Goal: Transaction & Acquisition: Obtain resource

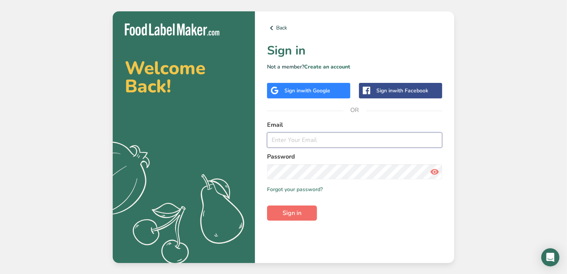
type input "[EMAIL_ADDRESS][DOMAIN_NAME]"
click at [286, 211] on span "Sign in" at bounding box center [292, 212] width 19 height 9
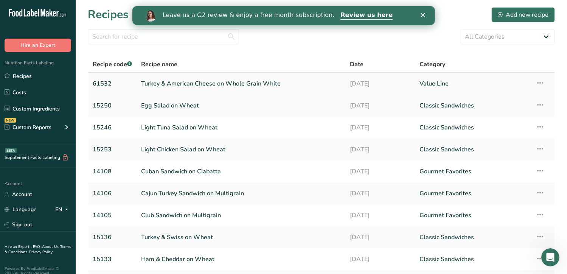
click at [152, 84] on link "Turkey & American Cheese on Whole Grain White" at bounding box center [241, 84] width 200 height 16
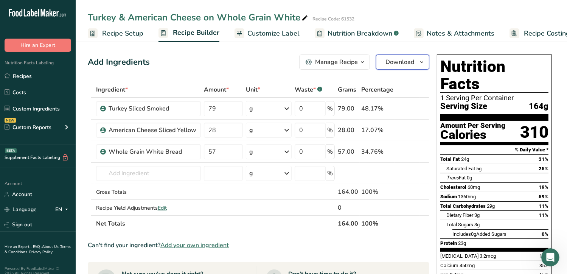
click at [409, 64] on span "Download" at bounding box center [399, 62] width 29 height 9
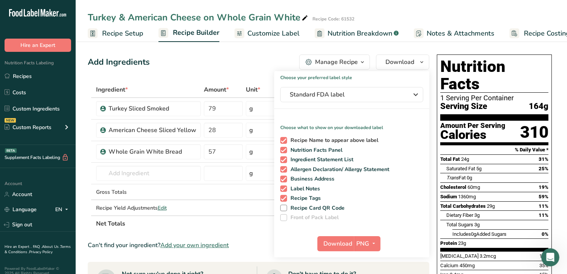
click at [283, 140] on span at bounding box center [283, 140] width 7 height 7
click at [283, 140] on input "Recipe Name to appear above label" at bounding box center [282, 140] width 5 height 5
checkbox input "false"
click at [283, 149] on span at bounding box center [283, 150] width 7 height 7
click at [283, 149] on input "Nutrition Facts Panel" at bounding box center [282, 150] width 5 height 5
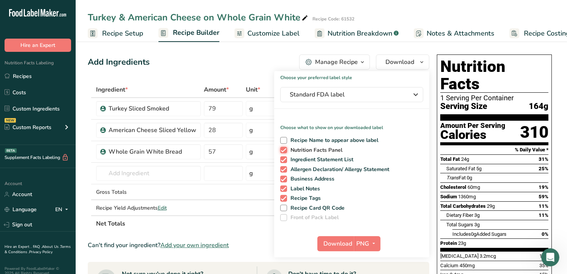
checkbox input "false"
click at [283, 160] on span at bounding box center [283, 159] width 7 height 7
click at [283, 160] on input "Ingredient Statement List" at bounding box center [282, 159] width 5 height 5
checkbox input "false"
click at [283, 169] on span at bounding box center [283, 169] width 7 height 7
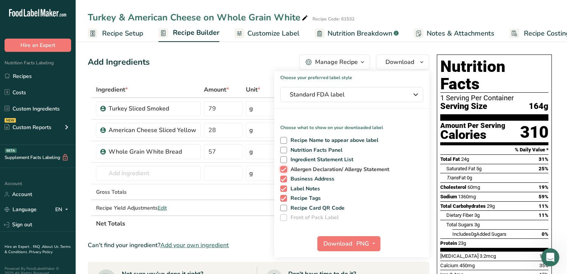
click at [283, 169] on input "Allergen Declaration/ Allergy Statement" at bounding box center [282, 169] width 5 height 5
checkbox input "false"
click at [283, 176] on span at bounding box center [283, 179] width 7 height 7
click at [283, 176] on input "Business Address" at bounding box center [282, 178] width 5 height 5
checkbox input "false"
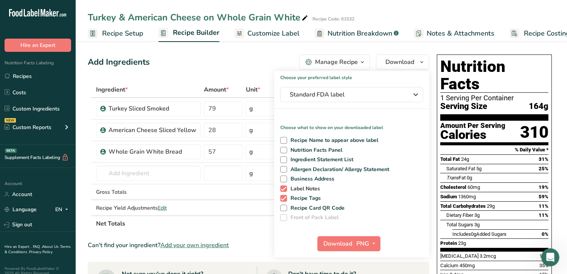
click at [284, 186] on span at bounding box center [283, 188] width 7 height 7
click at [284, 186] on input "Label Notes" at bounding box center [282, 188] width 5 height 5
checkbox input "false"
click at [283, 198] on span at bounding box center [283, 198] width 7 height 7
click at [283, 198] on input "Recipe Tags" at bounding box center [282, 198] width 5 height 5
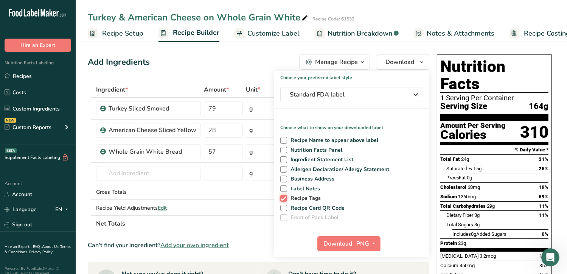
checkbox input "false"
click at [283, 150] on span at bounding box center [283, 150] width 7 height 7
click at [283, 150] on input "Nutrition Facts Panel" at bounding box center [282, 150] width 5 height 5
checkbox input "true"
click at [370, 243] on span "button" at bounding box center [374, 243] width 9 height 9
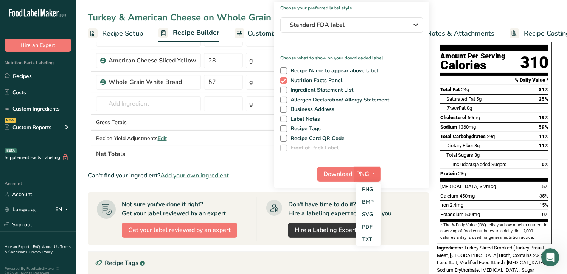
scroll to position [71, 0]
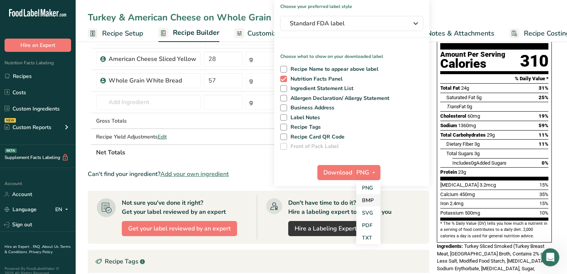
click at [370, 198] on link "BMP" at bounding box center [368, 200] width 24 height 12
click at [347, 174] on span "Download" at bounding box center [337, 172] width 29 height 9
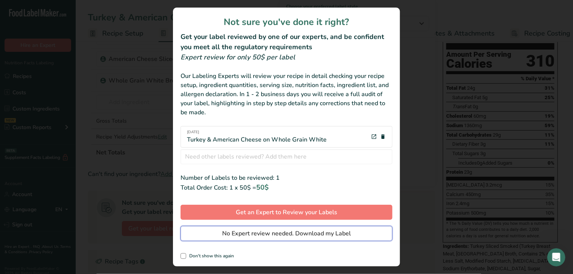
click at [291, 230] on span "No Expert review needed. Download my Label" at bounding box center [286, 233] width 129 height 9
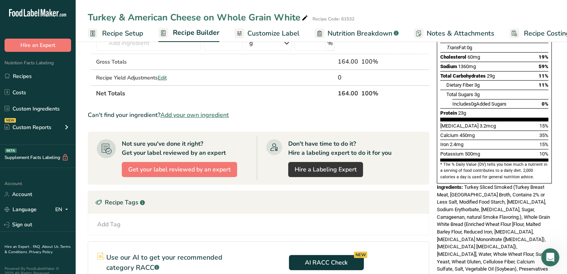
scroll to position [132, 0]
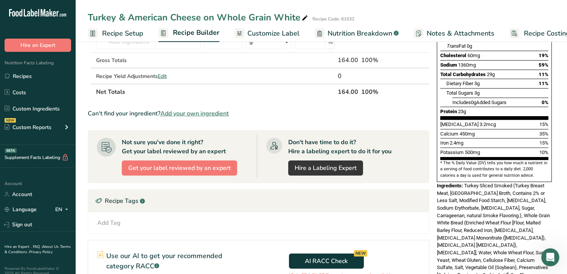
click at [466, 183] on span "Turkey Sliced Smoked (Turkey Breast Meat, [GEOGRAPHIC_DATA] Broth, Contains 2% …" at bounding box center [493, 260] width 113 height 155
drag, startPoint x: 466, startPoint y: 165, endPoint x: 469, endPoint y: 174, distance: 9.2
drag, startPoint x: 469, startPoint y: 174, endPoint x: 435, endPoint y: 198, distance: 41.9
click at [435, 198] on div "Nutrition Facts 1 Serving Per Container Serving Size 164g Amount Per Serving Ca…" at bounding box center [494, 134] width 121 height 429
drag, startPoint x: 465, startPoint y: 165, endPoint x: 465, endPoint y: 216, distance: 50.7
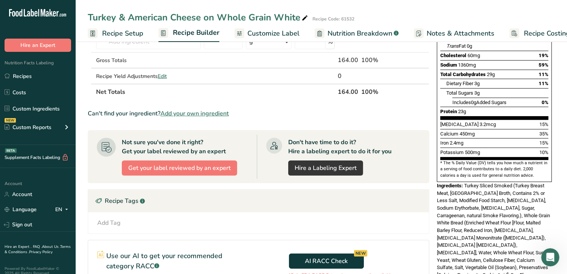
drag, startPoint x: 465, startPoint y: 216, endPoint x: 434, endPoint y: 226, distance: 31.8
click at [434, 226] on div "Add Ingredients Manage Recipe Delete Recipe Duplicate Recipe Scale Recipe Save …" at bounding box center [321, 148] width 467 height 456
click at [413, 106] on section "Ingredient * Amount * Unit * Waste * .a-a{fill:#347362;}.b-a{fill:#fff;} Grams …" at bounding box center [259, 156] width 342 height 413
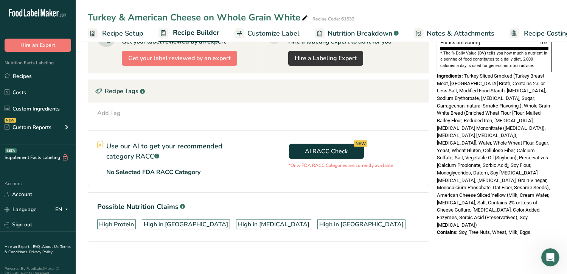
scroll to position [244, 0]
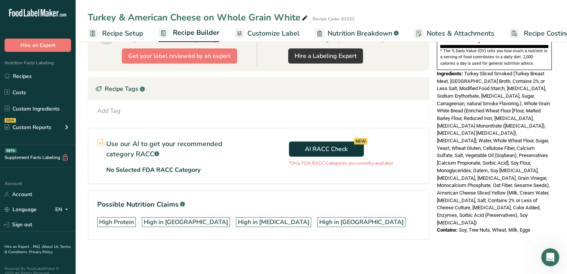
drag, startPoint x: 522, startPoint y: 181, endPoint x: 518, endPoint y: 205, distance: 25.0
click at [518, 205] on div "Nutrition Facts 1 Serving Per Container Serving Size 164g Amount Per Serving Ca…" at bounding box center [494, 36] width 121 height 456
click at [512, 180] on div "Ingredients: Turkey Sliced Smoked (Turkey Breast Meat, Turkey Broth, Contains 2…" at bounding box center [494, 148] width 115 height 156
click at [459, 216] on div "Nutrition Facts 1 Serving Per Container Serving Size 164g Amount Per Serving Ca…" at bounding box center [494, 36] width 121 height 456
click at [428, 123] on section "Ingredient * Amount * Unit * Waste * .a-a{fill:#347362;}.b-a{fill:#fff;} Grams …" at bounding box center [259, 44] width 342 height 413
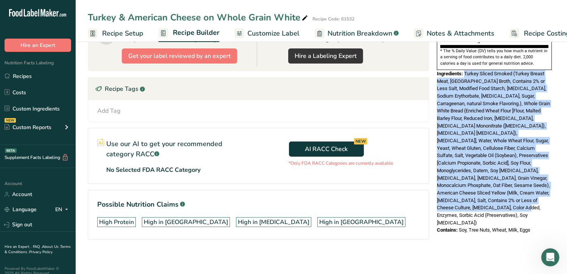
drag, startPoint x: 511, startPoint y: 181, endPoint x: 465, endPoint y: 55, distance: 134.0
click at [465, 71] on span "Turkey Sliced Smoked (Turkey Breast Meat, [GEOGRAPHIC_DATA] Broth, Contains 2% …" at bounding box center [493, 148] width 113 height 155
drag, startPoint x: 465, startPoint y: 55, endPoint x: 469, endPoint y: 67, distance: 12.3
copy span "Turkey Sliced Smoked (Turkey Breast Meat, Turkey Broth, Contains 2% or Less Sal…"
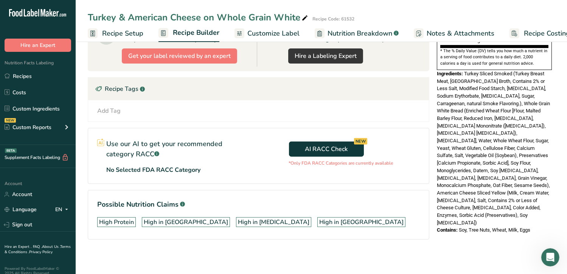
click at [457, 227] on span "Contains:" at bounding box center [447, 230] width 21 height 6
drag, startPoint x: 460, startPoint y: 188, endPoint x: 533, endPoint y: 189, distance: 72.6
click at [533, 226] on div "Contains: Soy, Tree Nuts, Wheat, Milk, Eggs" at bounding box center [494, 230] width 115 height 8
drag, startPoint x: 533, startPoint y: 189, endPoint x: 515, endPoint y: 188, distance: 17.4
copy span "Soy, Tree Nuts, Wheat, Milk, Eggs"
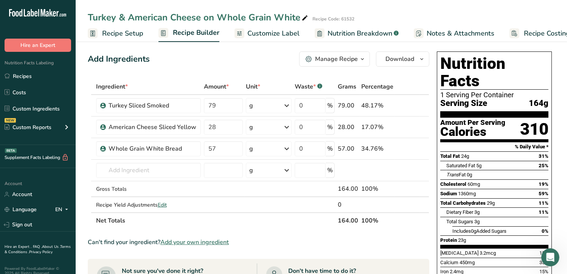
scroll to position [2, 0]
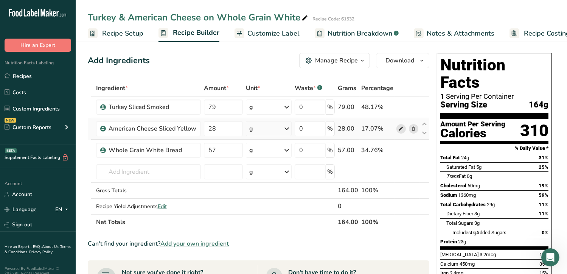
click at [404, 127] on span at bounding box center [400, 128] width 9 height 9
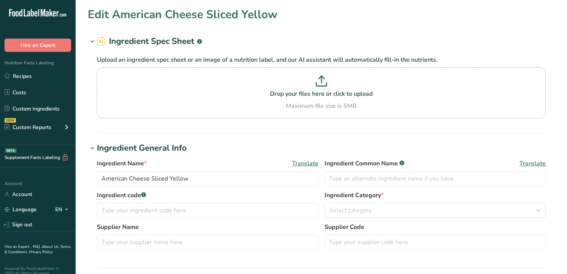
type input "100"
type KJ "418.4"
type Fat "8"
type Fat "5"
type Fat "0"
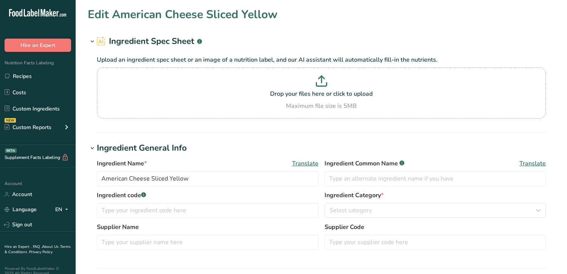
type input "25"
type input "450"
type Carbohydrates "2"
type Fiber "0"
type Sugars "1"
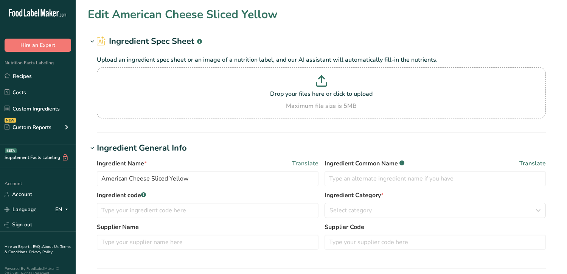
type Sugars "0"
type input "5"
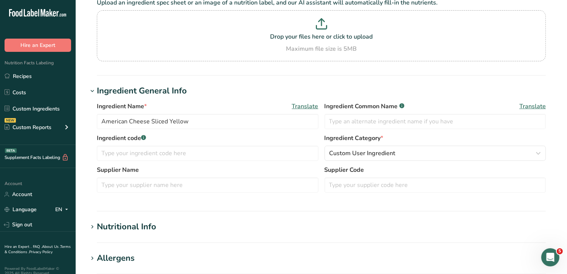
click at [92, 226] on icon at bounding box center [92, 227] width 7 height 11
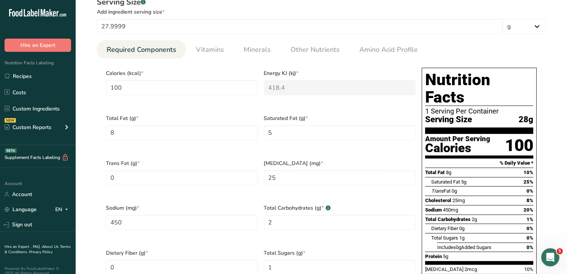
scroll to position [298, 0]
click at [110, 215] on input "450" at bounding box center [182, 222] width 152 height 15
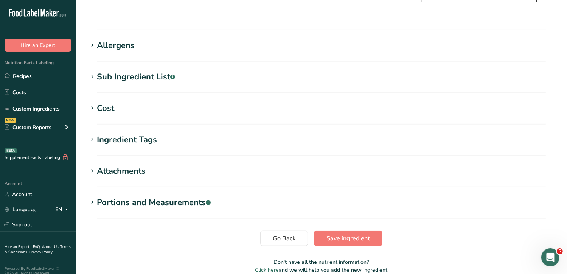
scroll to position [640, 0]
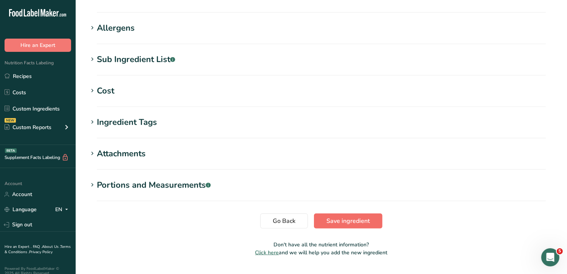
type input "149.9999"
click at [338, 216] on span "Save ingredient" at bounding box center [348, 220] width 44 height 9
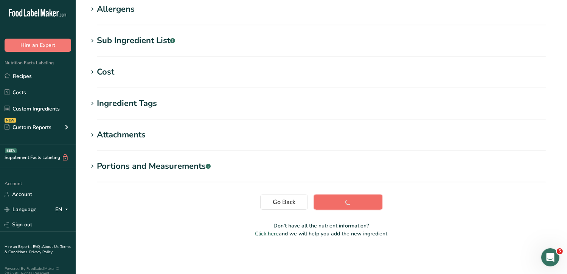
scroll to position [126, 0]
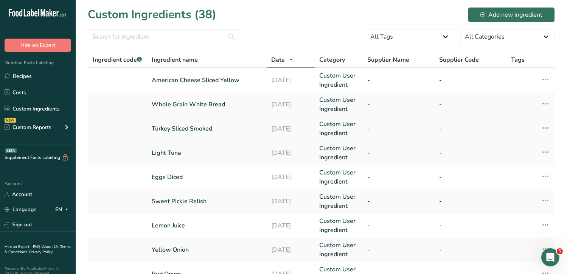
click at [199, 128] on link "Turkey Sliced Smoked" at bounding box center [207, 128] width 111 height 9
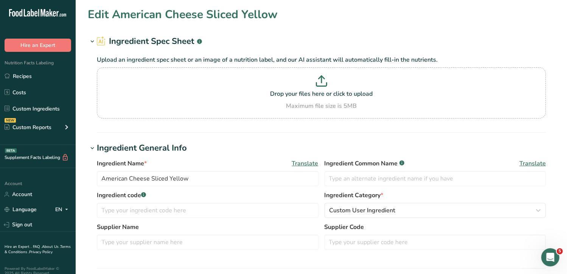
type input "Turkey Sliced Smoked"
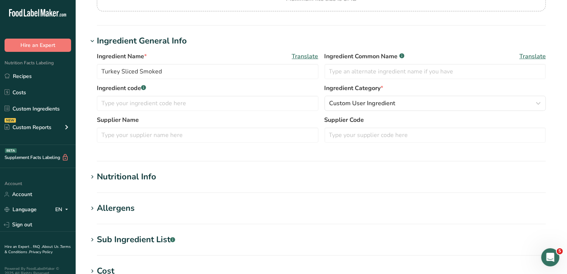
scroll to position [115, 0]
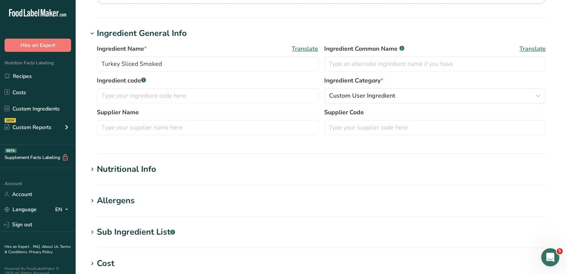
click at [92, 168] on icon at bounding box center [92, 169] width 7 height 11
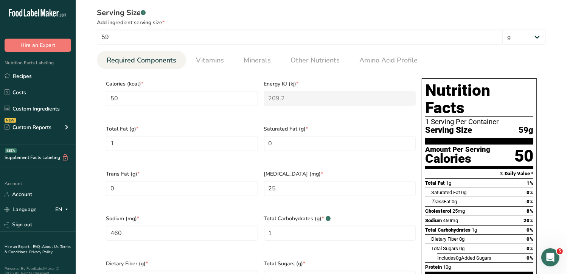
scroll to position [288, 0]
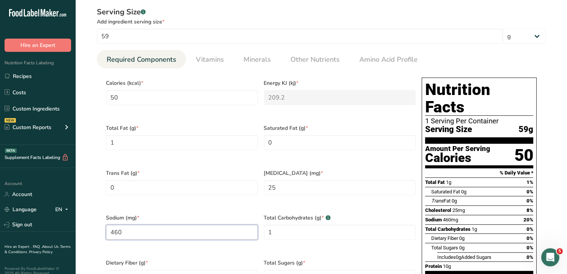
click at [113, 225] on input "460" at bounding box center [182, 232] width 152 height 15
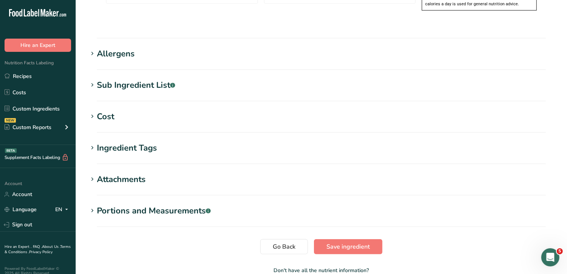
scroll to position [640, 0]
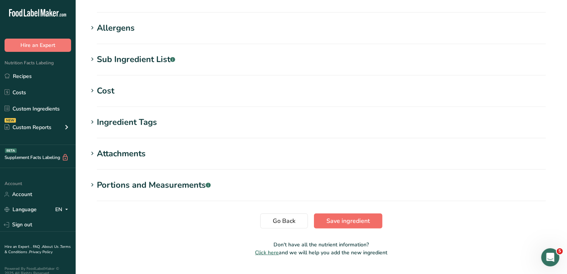
type input "260"
click at [341, 216] on span "Save ingredient" at bounding box center [348, 220] width 44 height 9
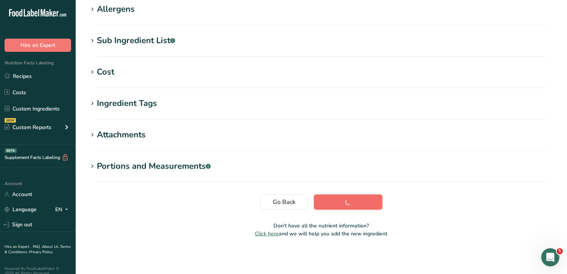
scroll to position [126, 0]
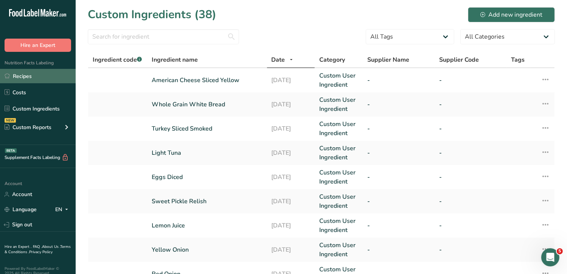
click at [19, 74] on link "Recipes" at bounding box center [38, 76] width 76 height 14
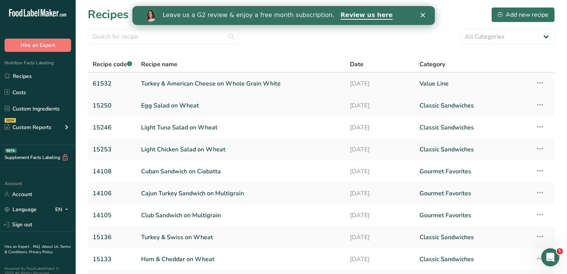
click at [186, 81] on link "Turkey & American Cheese on Whole Grain White" at bounding box center [241, 84] width 200 height 16
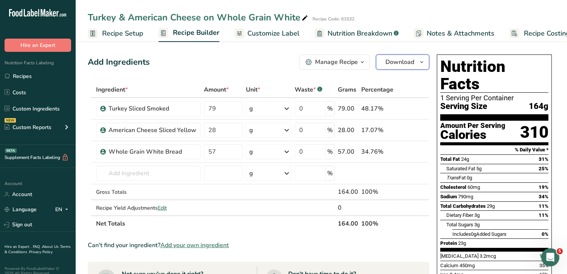
click at [404, 63] on span "Download" at bounding box center [399, 62] width 29 height 9
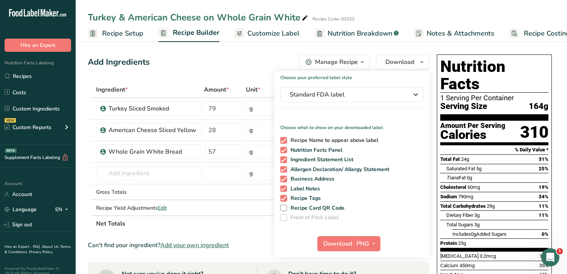
click at [281, 138] on span at bounding box center [283, 140] width 7 height 7
click at [281, 138] on input "Recipe Name to appear above label" at bounding box center [282, 140] width 5 height 5
checkbox input "false"
click at [283, 159] on span at bounding box center [283, 159] width 7 height 7
click at [283, 159] on input "Ingredient Statement List" at bounding box center [282, 159] width 5 height 5
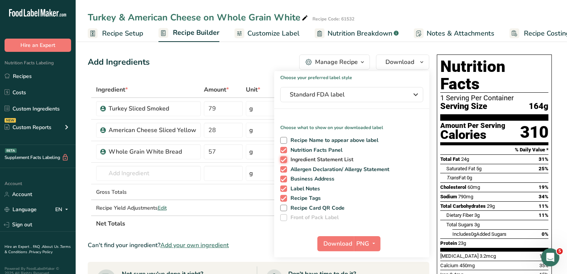
checkbox input "false"
click at [284, 169] on span at bounding box center [283, 169] width 7 height 7
click at [284, 169] on input "Allergen Declaration/ Allergy Statement" at bounding box center [282, 169] width 5 height 5
checkbox input "false"
click at [284, 176] on span at bounding box center [283, 179] width 7 height 7
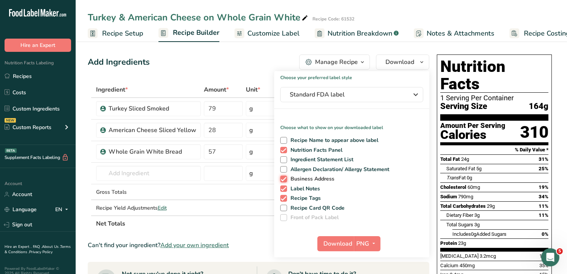
click at [284, 176] on input "Business Address" at bounding box center [282, 178] width 5 height 5
checkbox input "false"
click at [284, 186] on span at bounding box center [283, 188] width 7 height 7
click at [284, 186] on input "Label Notes" at bounding box center [282, 188] width 5 height 5
checkbox input "false"
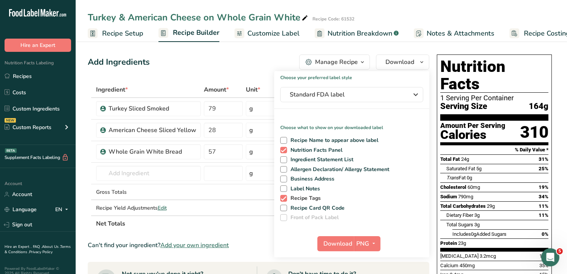
click at [284, 199] on span at bounding box center [283, 198] width 7 height 7
click at [284, 199] on input "Recipe Tags" at bounding box center [282, 198] width 5 height 5
checkbox input "false"
click at [347, 242] on span "Download" at bounding box center [338, 243] width 29 height 9
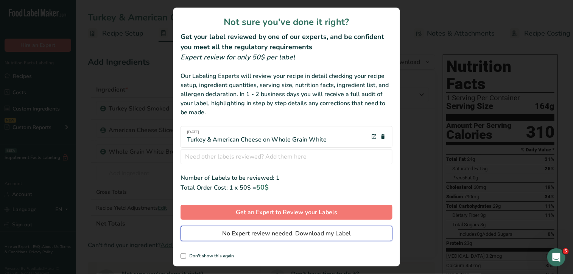
click at [283, 233] on span "No Expert review needed. Download my Label" at bounding box center [286, 233] width 129 height 9
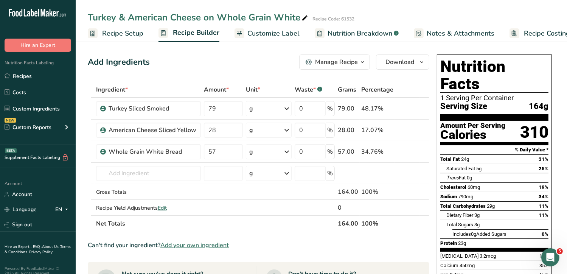
click at [419, 96] on th at bounding box center [407, 90] width 25 height 16
click at [409, 66] on span "Download" at bounding box center [399, 62] width 29 height 9
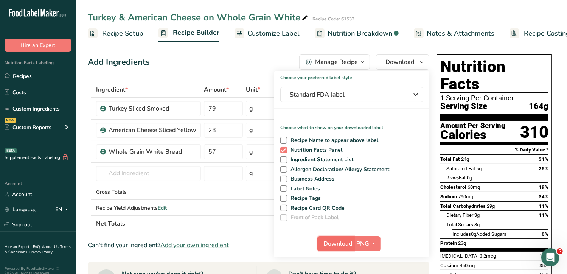
click at [340, 243] on span "Download" at bounding box center [338, 243] width 29 height 9
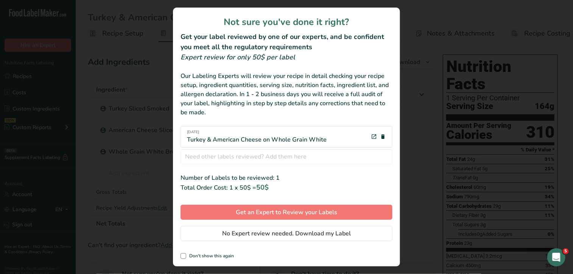
click at [429, 62] on div "review labels modal" at bounding box center [286, 137] width 573 height 274
click at [183, 255] on span "review labels modal" at bounding box center [183, 256] width 6 height 6
click at [183, 255] on input "Don't show this again" at bounding box center [182, 255] width 5 height 5
checkbox input "true"
click at [283, 234] on span "No Expert review needed. Download my Label" at bounding box center [286, 233] width 129 height 9
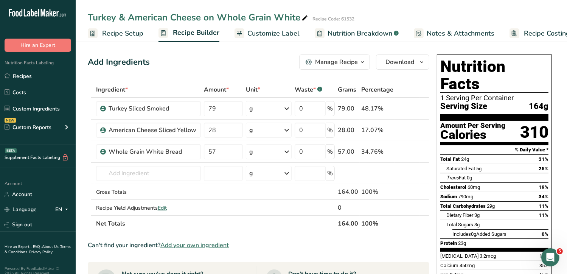
click at [375, 72] on div "Add Ingredients Manage Recipe Delete Recipe Duplicate Recipe Scale Recipe Save …" at bounding box center [261, 279] width 346 height 456
click at [410, 60] on span "Download" at bounding box center [399, 62] width 29 height 9
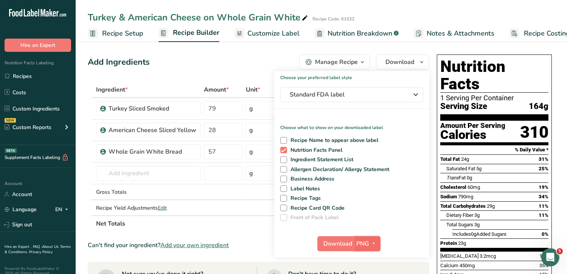
click at [373, 241] on icon "button" at bounding box center [374, 243] width 6 height 9
click at [370, 268] on link "BMP" at bounding box center [368, 271] width 24 height 12
click at [406, 58] on span "Download" at bounding box center [399, 62] width 29 height 9
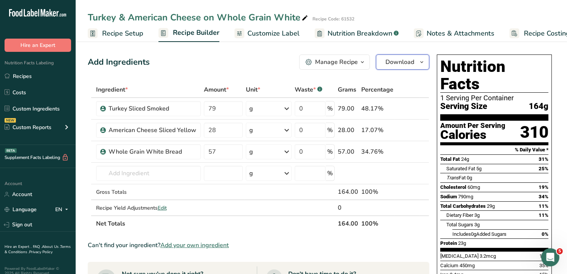
click at [418, 64] on span "button" at bounding box center [421, 62] width 9 height 9
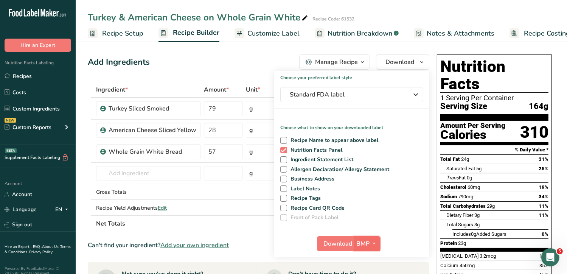
click at [360, 243] on span "BMP" at bounding box center [362, 243] width 13 height 9
click at [361, 270] on link "BMP" at bounding box center [368, 271] width 24 height 12
click at [334, 242] on span "Download" at bounding box center [337, 243] width 29 height 9
